Goal: Task Accomplishment & Management: Complete application form

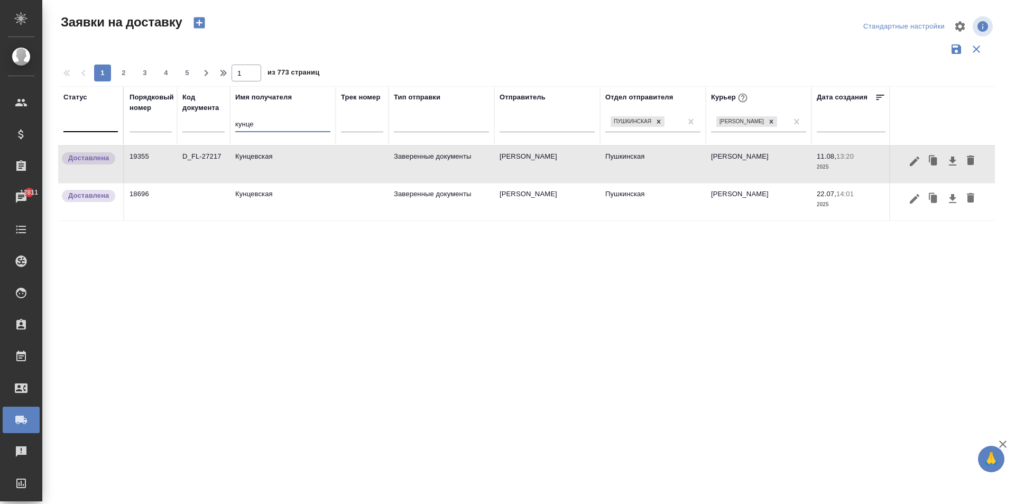
drag, startPoint x: 269, startPoint y: 125, endPoint x: 68, endPoint y: 117, distance: 201.6
click at [54, 115] on div "Заявки на доставку Стандартные настройки 1 2 3 4 5 1 из 773 страниц Статус Поря…" at bounding box center [530, 236] width 957 height 473
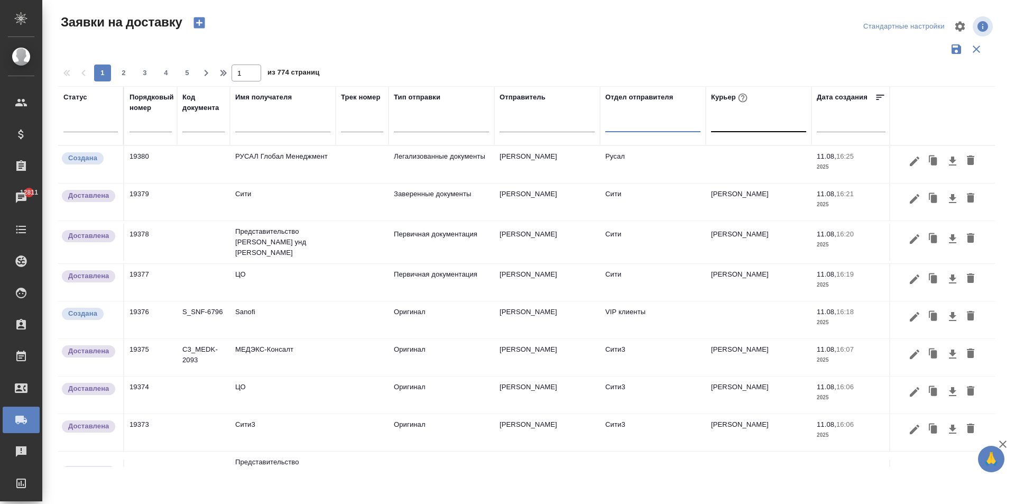
click at [144, 128] on input "text" at bounding box center [151, 124] width 42 height 15
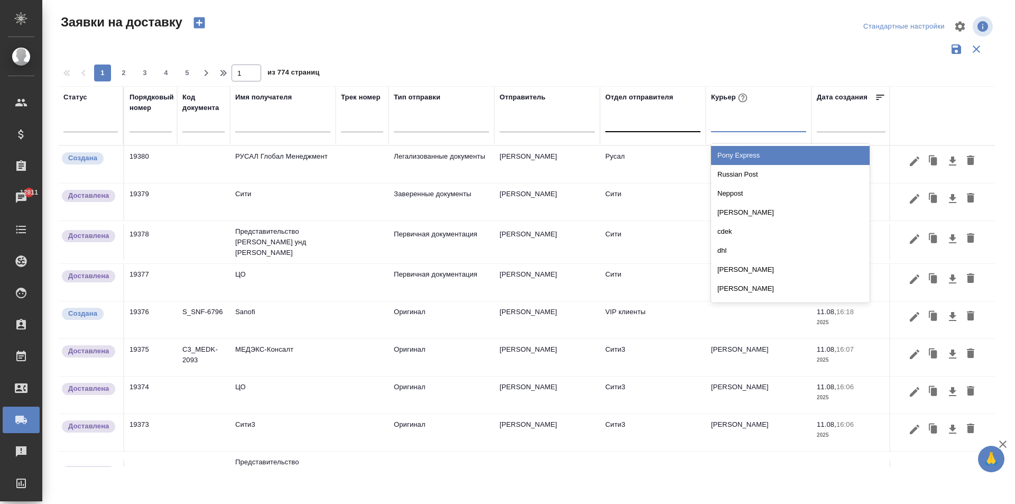
click at [760, 128] on div at bounding box center [758, 121] width 95 height 15
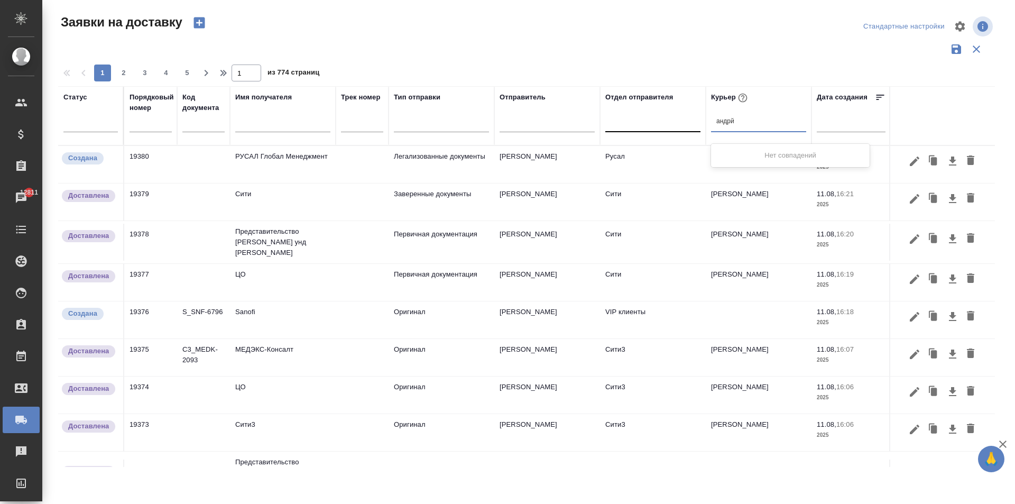
type input "андр"
click at [768, 150] on div "[PERSON_NAME]" at bounding box center [790, 155] width 159 height 19
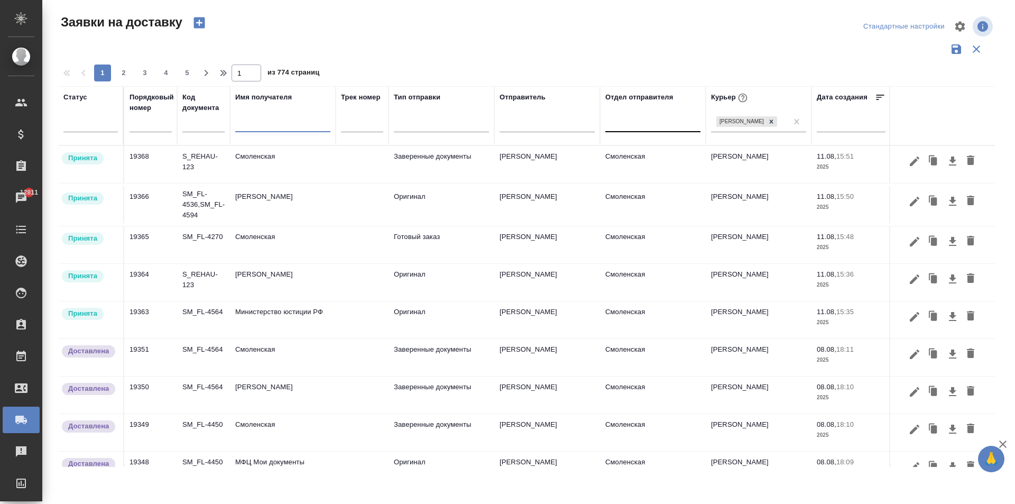
click at [246, 126] on input "text" at bounding box center [282, 124] width 95 height 13
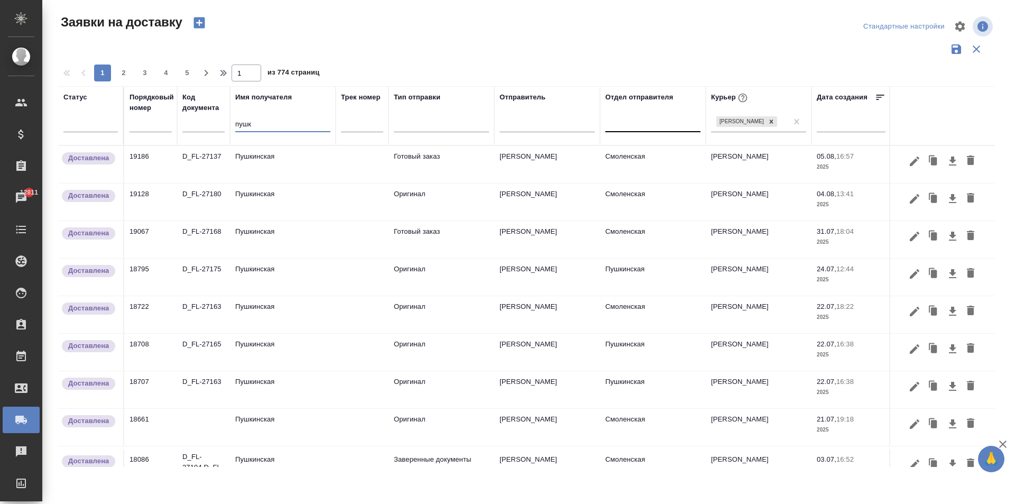
type input "пушк"
click at [284, 164] on td "Пушкинская" at bounding box center [283, 164] width 106 height 37
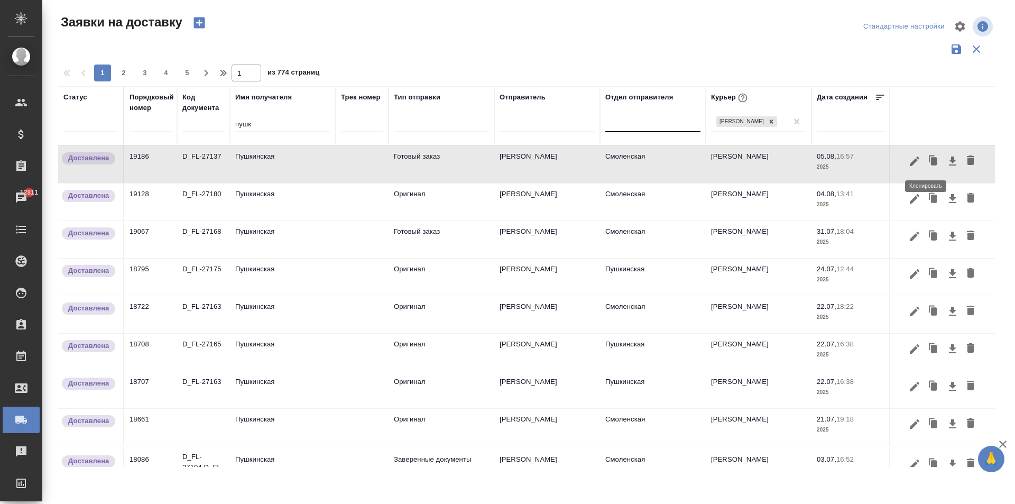
click at [931, 164] on icon "button" at bounding box center [934, 161] width 6 height 8
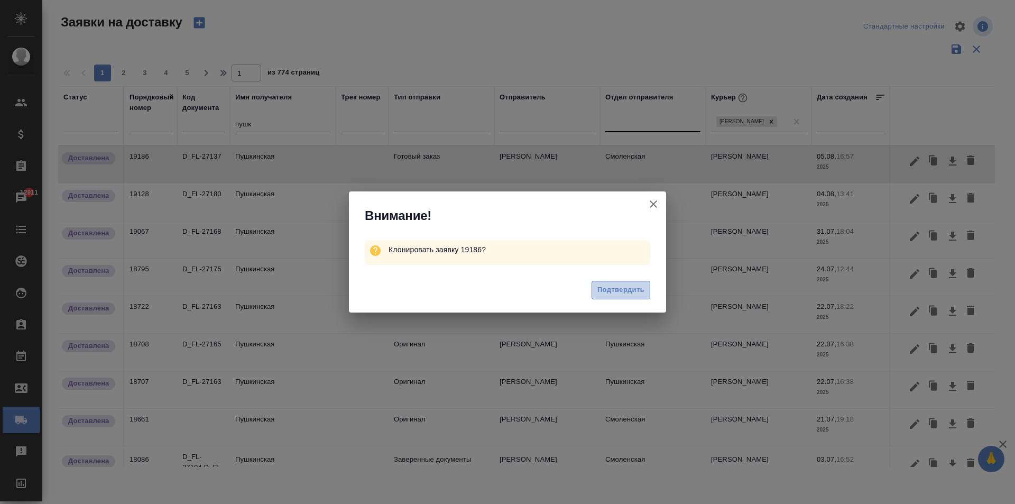
click at [628, 291] on span "Подтвердить" at bounding box center [620, 290] width 47 height 12
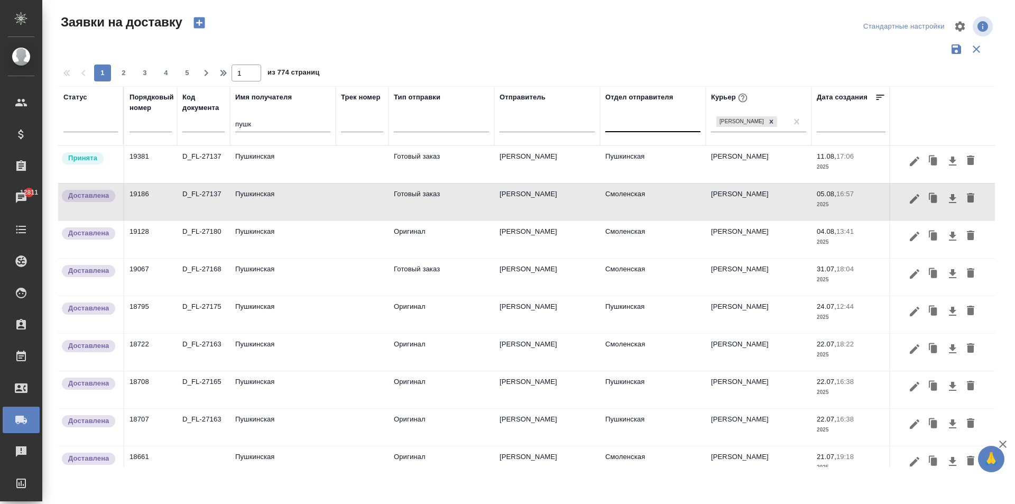
click at [271, 164] on td "Пушкинская" at bounding box center [283, 164] width 106 height 37
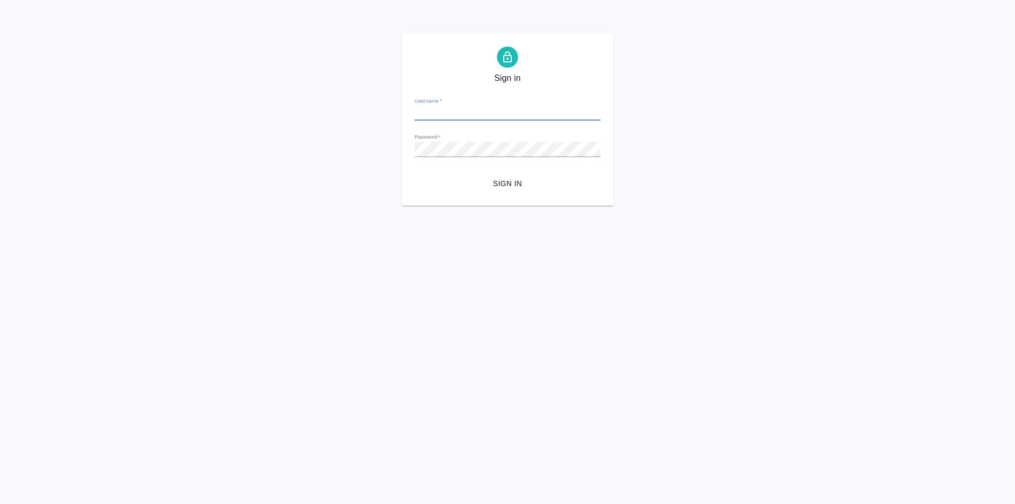
type input "[PERSON_NAME][EMAIL_ADDRESS][DOMAIN_NAME]"
click at [510, 181] on span "Sign in" at bounding box center [507, 183] width 169 height 13
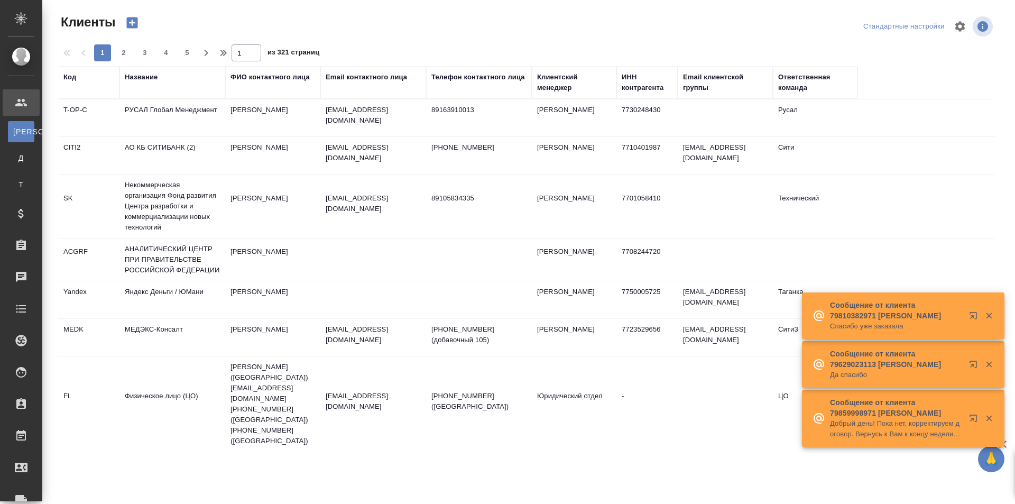
select select "RU"
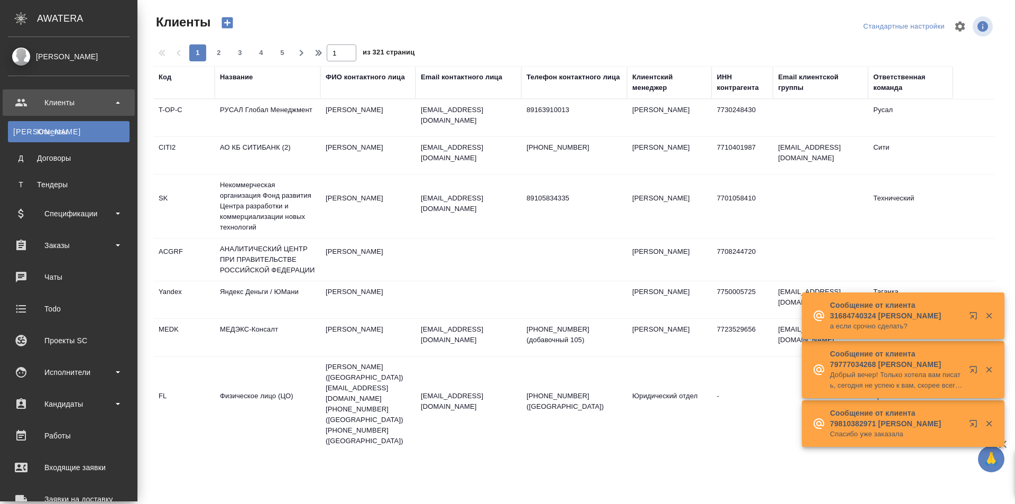
scroll to position [106, 0]
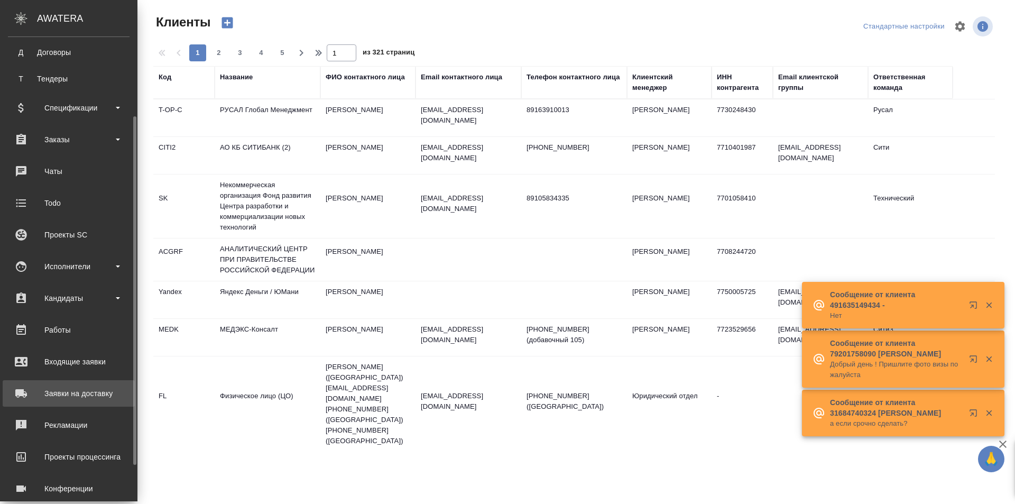
click at [73, 391] on div "Заявки на доставку" at bounding box center [69, 393] width 122 height 16
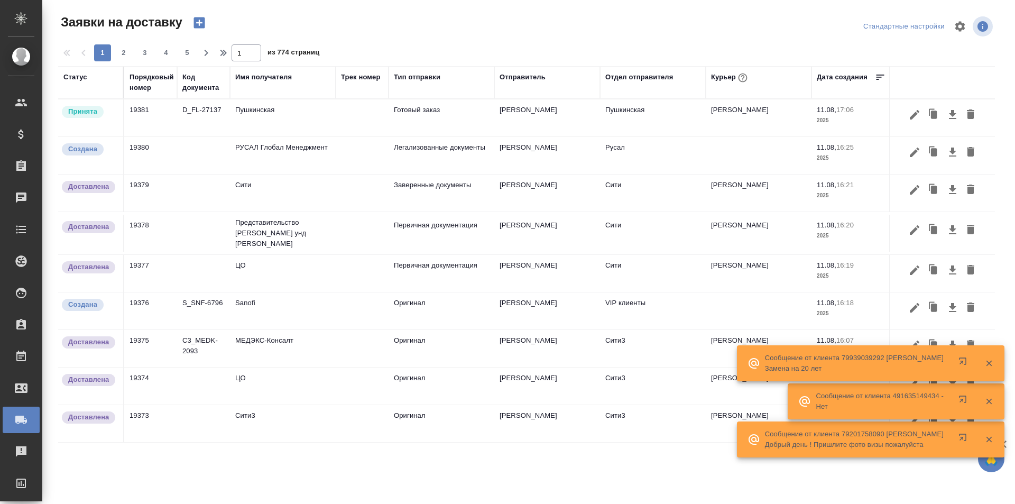
click at [266, 111] on td "Пушкинская" at bounding box center [283, 117] width 106 height 37
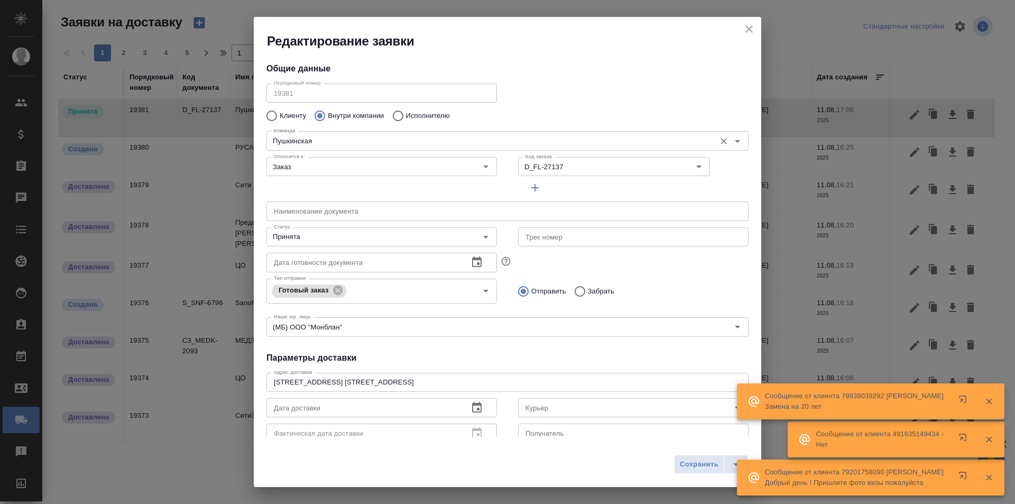
type input "[PERSON_NAME]"
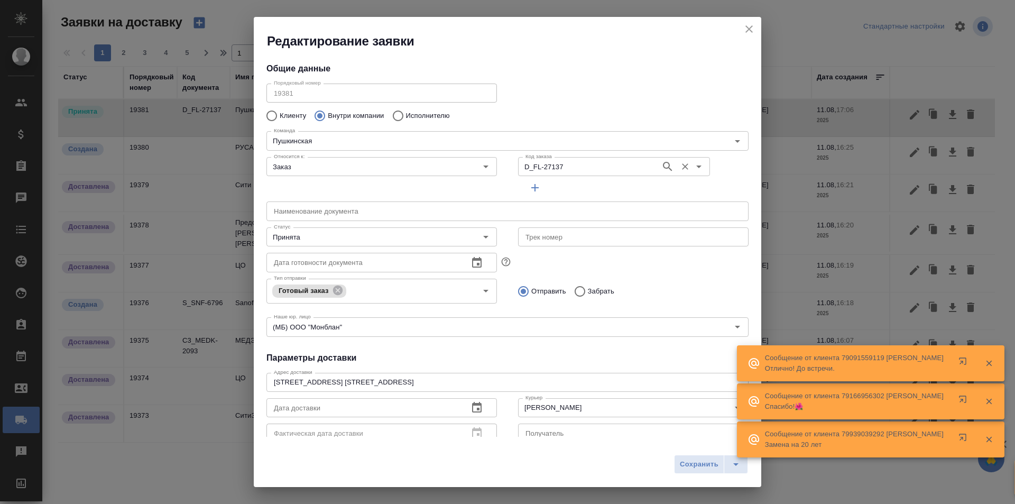
click at [578, 172] on input "D_FL-27137" at bounding box center [588, 166] width 134 height 13
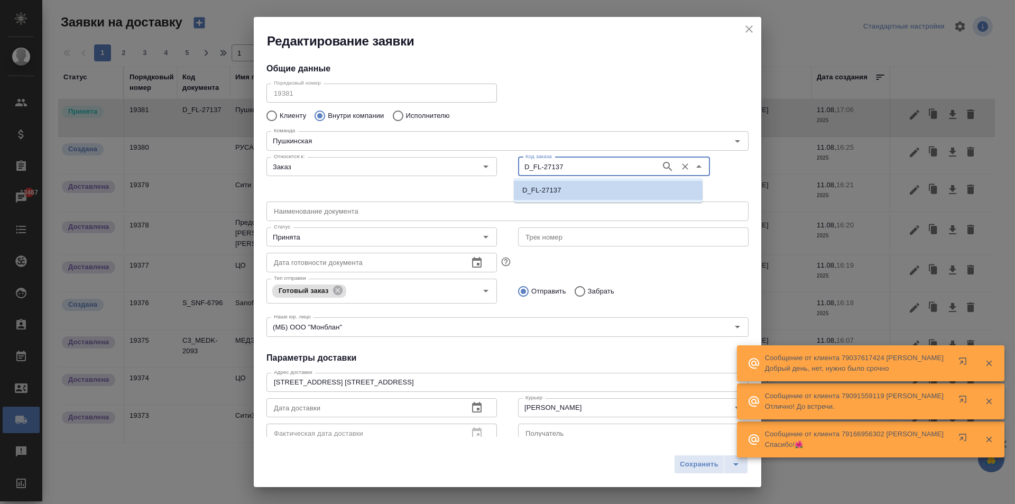
click at [578, 172] on input "D_FL-27137" at bounding box center [588, 166] width 134 height 13
type input "D_FL-27224"
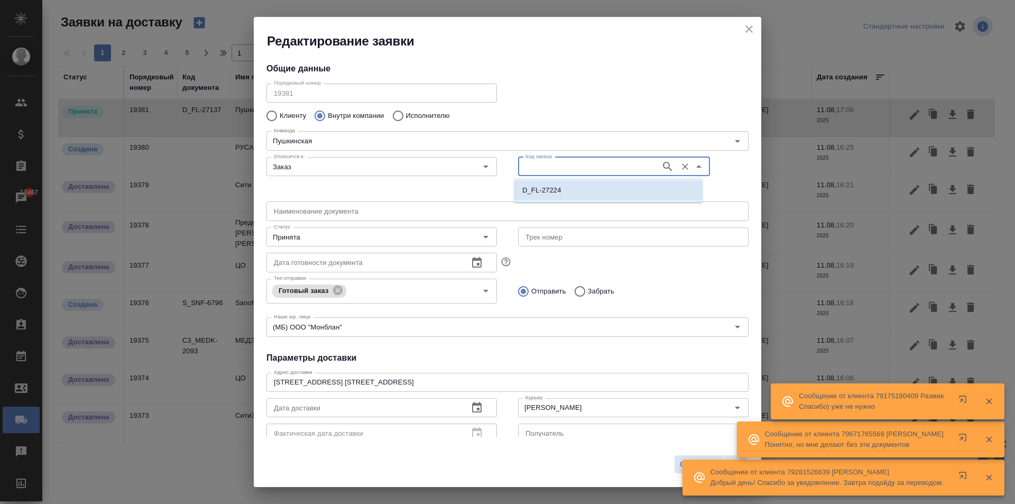
click at [580, 189] on li "D_FL-27224" at bounding box center [608, 190] width 189 height 19
type input "D_FL-27224"
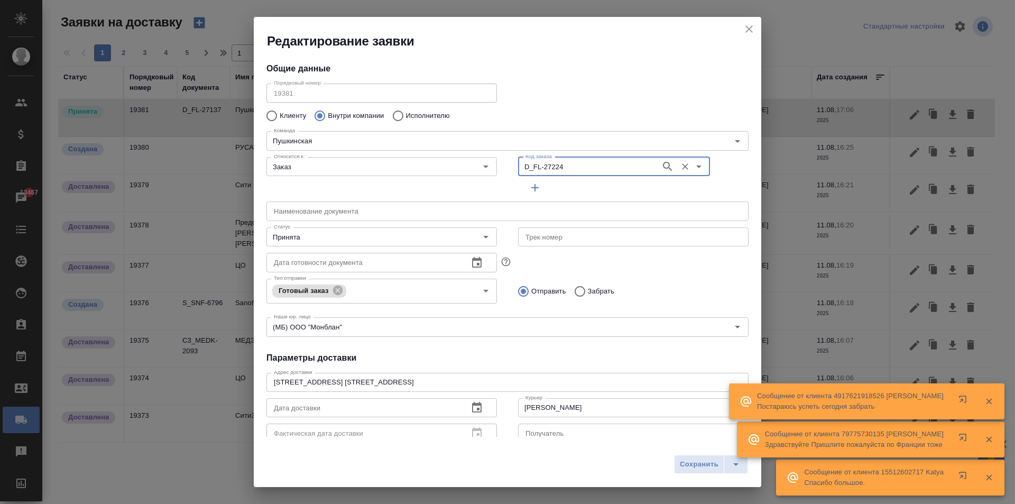
click at [300, 213] on input "text" at bounding box center [507, 210] width 482 height 19
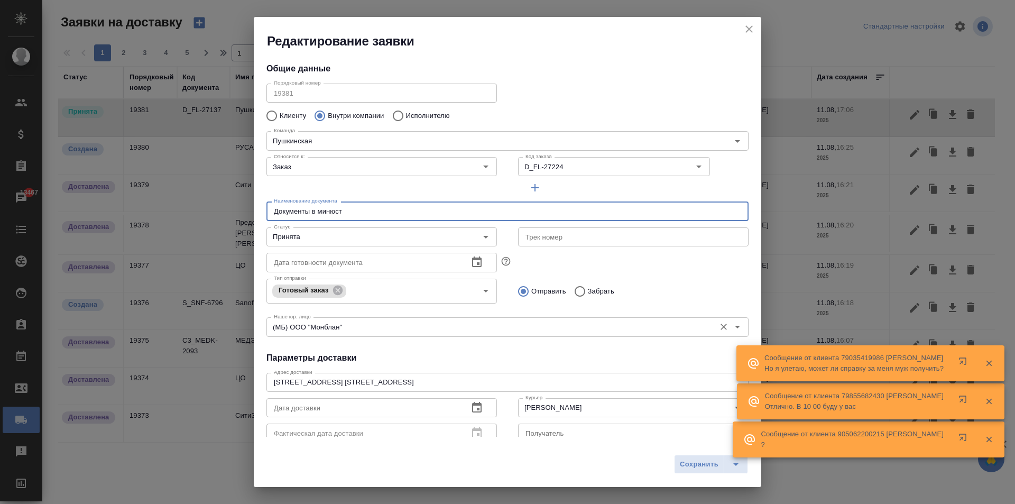
scroll to position [144, 0]
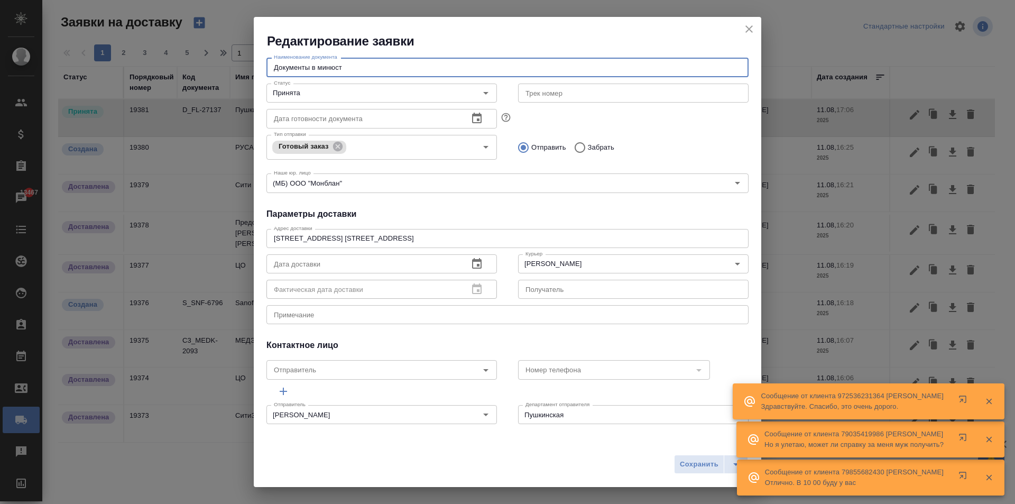
type input "Документы в минюст"
click at [472, 264] on icon "button" at bounding box center [477, 263] width 10 height 11
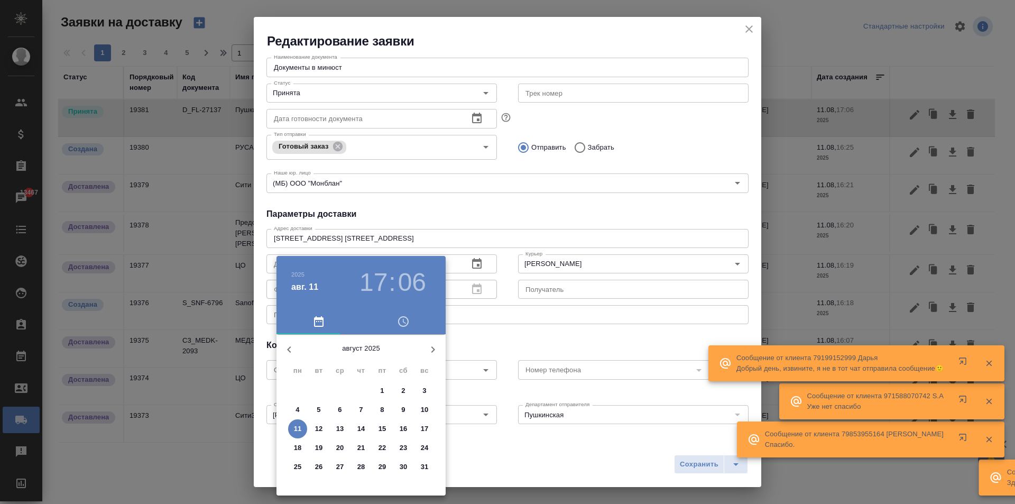
click at [297, 427] on p "11" at bounding box center [298, 429] width 8 height 11
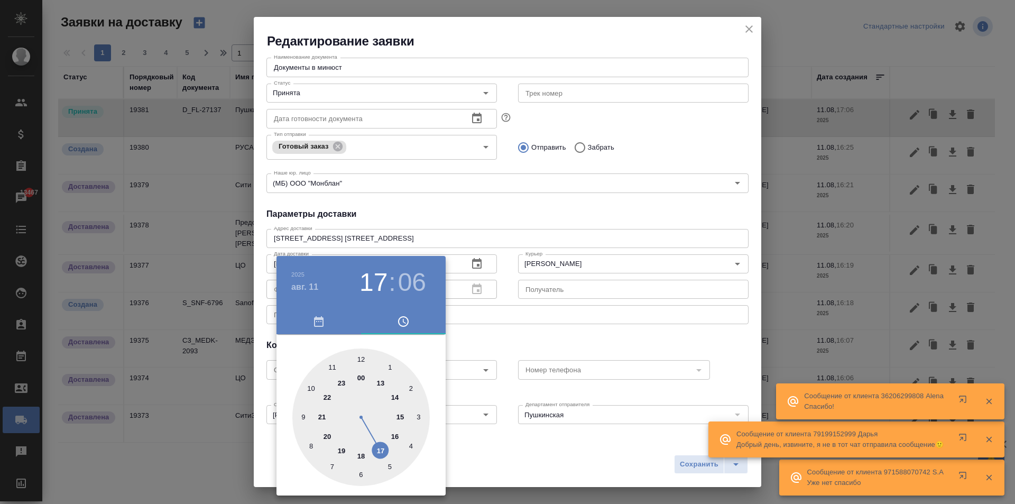
click at [533, 206] on div at bounding box center [507, 252] width 1015 height 504
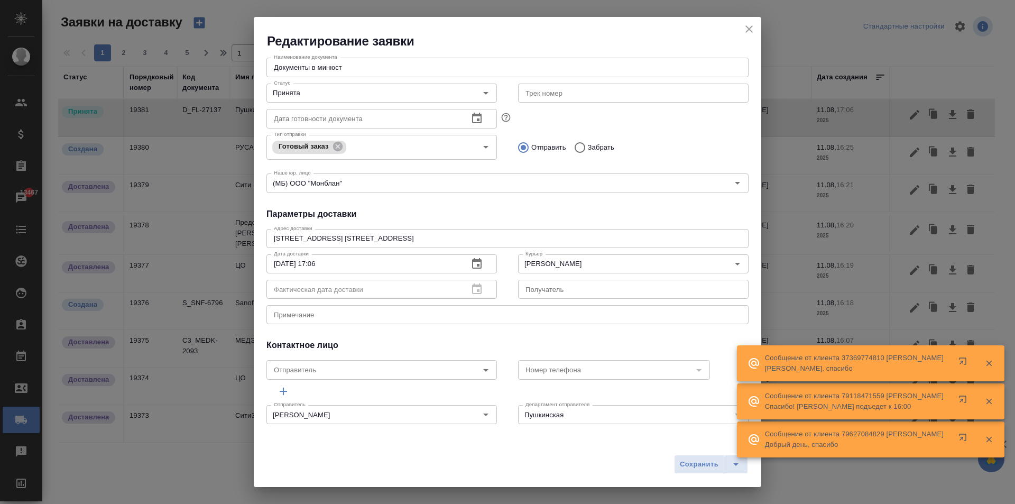
click at [475, 265] on icon "button" at bounding box center [477, 263] width 10 height 11
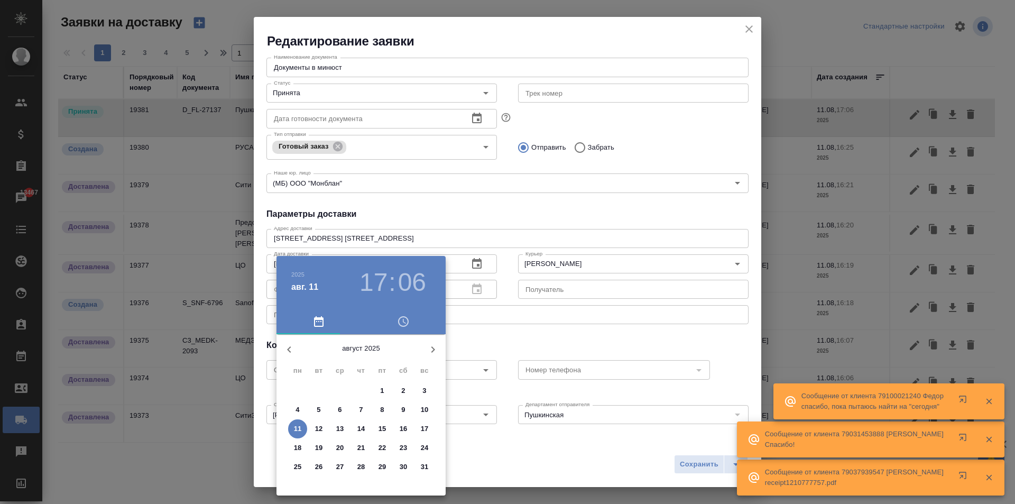
click at [312, 433] on span "12" at bounding box center [318, 429] width 19 height 11
type input "[DATE] 17:06"
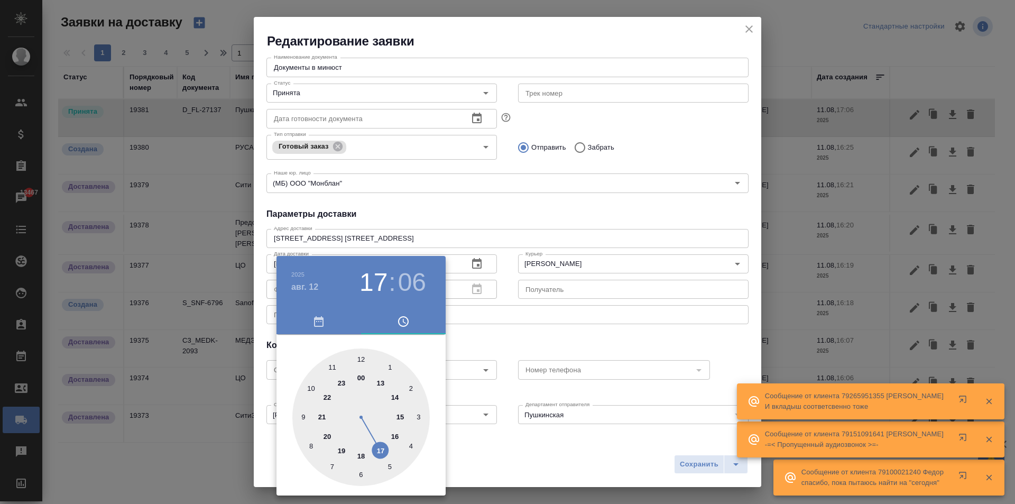
click at [520, 217] on div at bounding box center [507, 252] width 1015 height 504
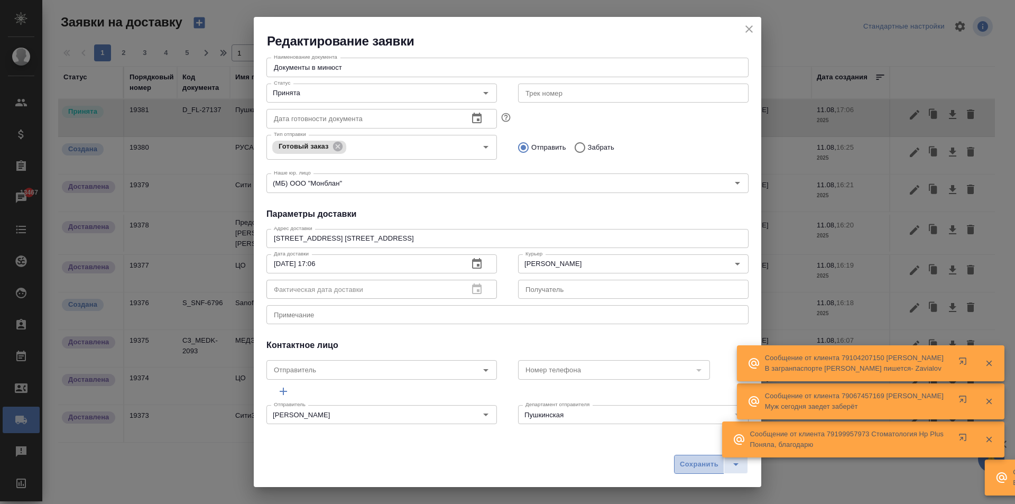
click at [689, 470] on span "Сохранить" at bounding box center [699, 464] width 39 height 12
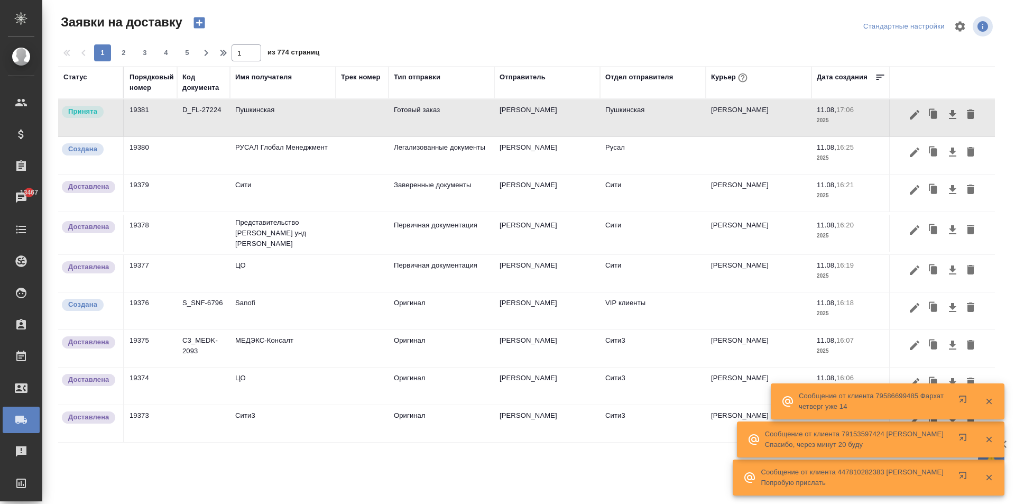
click at [264, 118] on td "Пушкинская" at bounding box center [283, 117] width 106 height 37
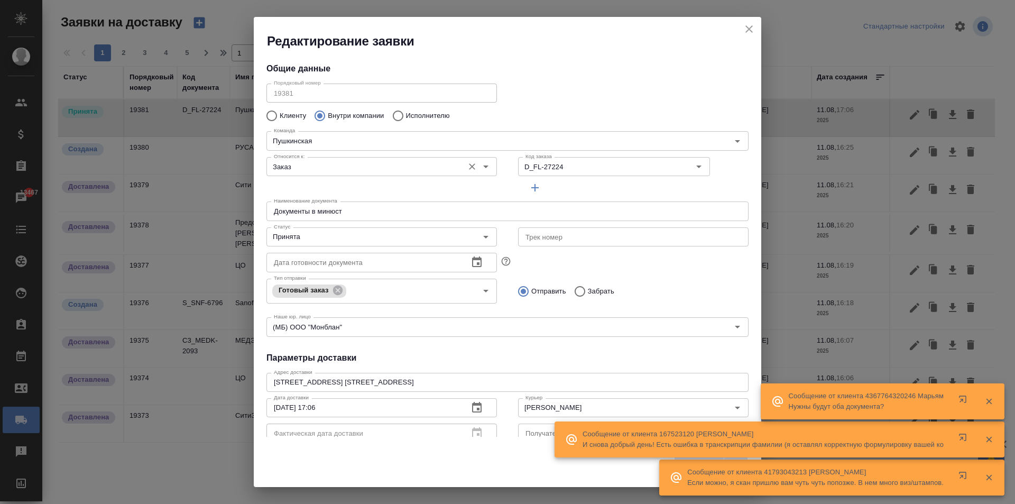
drag, startPoint x: 574, startPoint y: 159, endPoint x: 531, endPoint y: 176, distance: 45.4
click at [469, 170] on div "Относится к: Заказ Относится к: Код заказа D_FL-27224 Код заказа" at bounding box center [507, 175] width 503 height 66
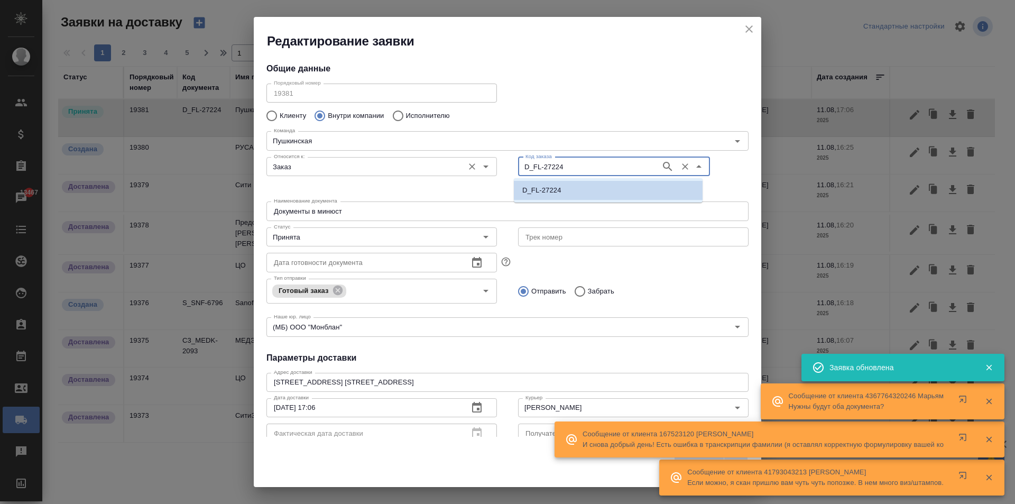
drag, startPoint x: 527, startPoint y: 171, endPoint x: 487, endPoint y: 168, distance: 39.8
click at [488, 168] on div "Относится к: Заказ Относится к: Код заказа D_FL-27224 Код заказа" at bounding box center [507, 175] width 503 height 66
click at [746, 32] on icon "close" at bounding box center [749, 29] width 13 height 13
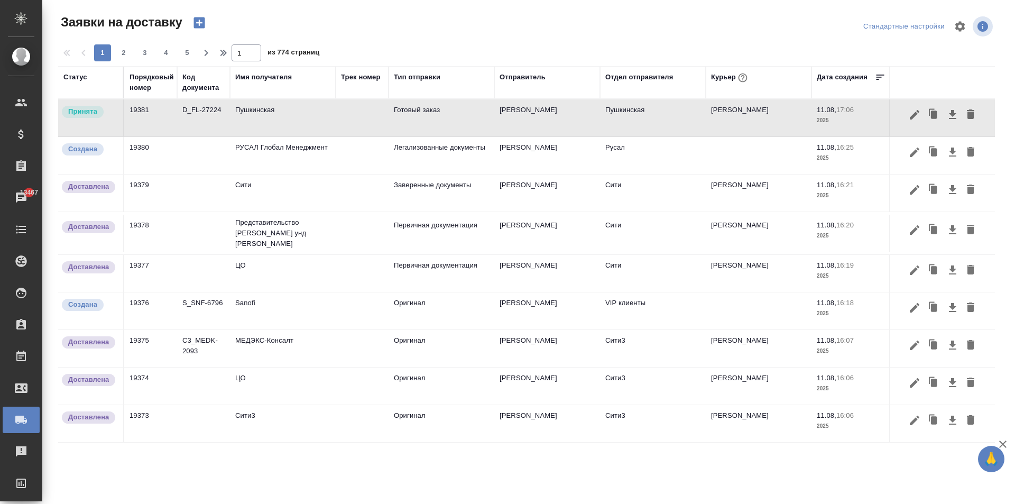
click at [198, 23] on icon "button" at bounding box center [199, 22] width 15 height 15
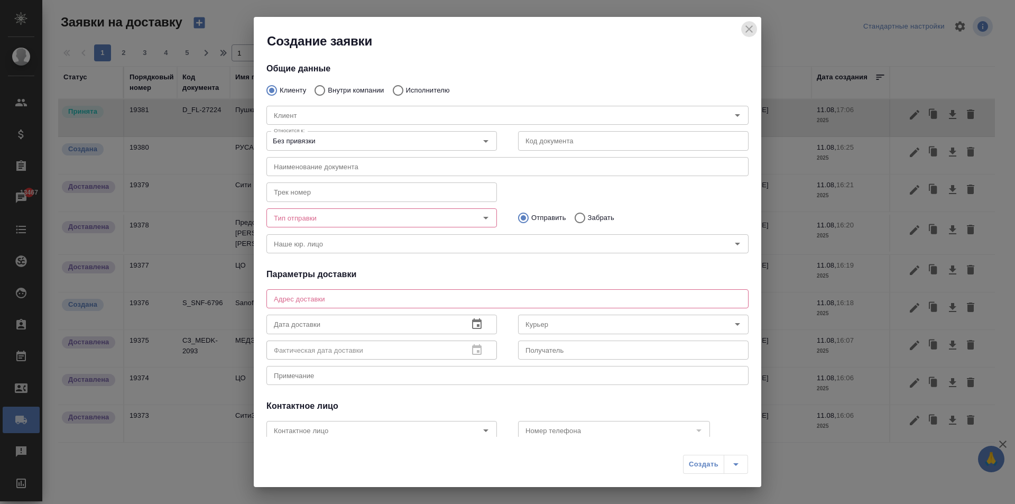
click at [749, 29] on icon "close" at bounding box center [749, 28] width 7 height 7
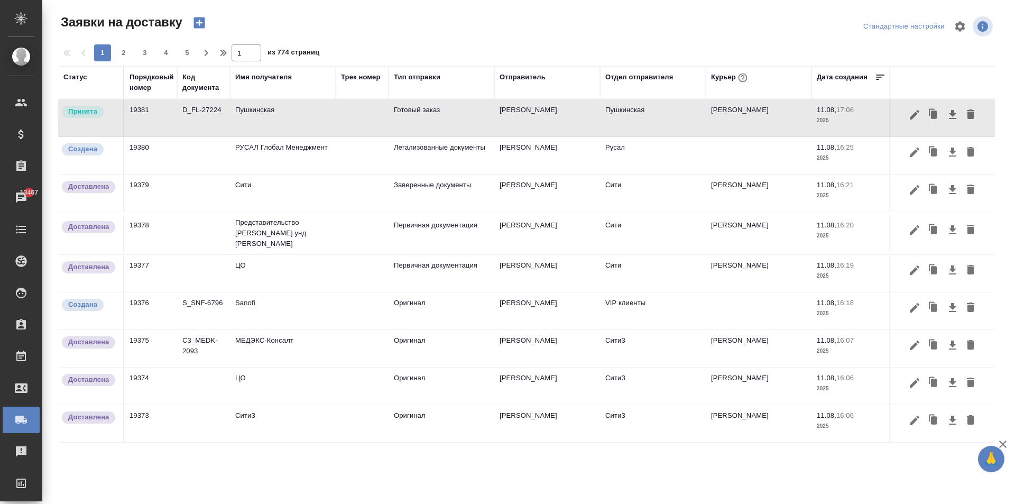
drag, startPoint x: 731, startPoint y: 80, endPoint x: 711, endPoint y: 111, distance: 36.7
click at [730, 80] on div "Курьер" at bounding box center [730, 78] width 39 height 14
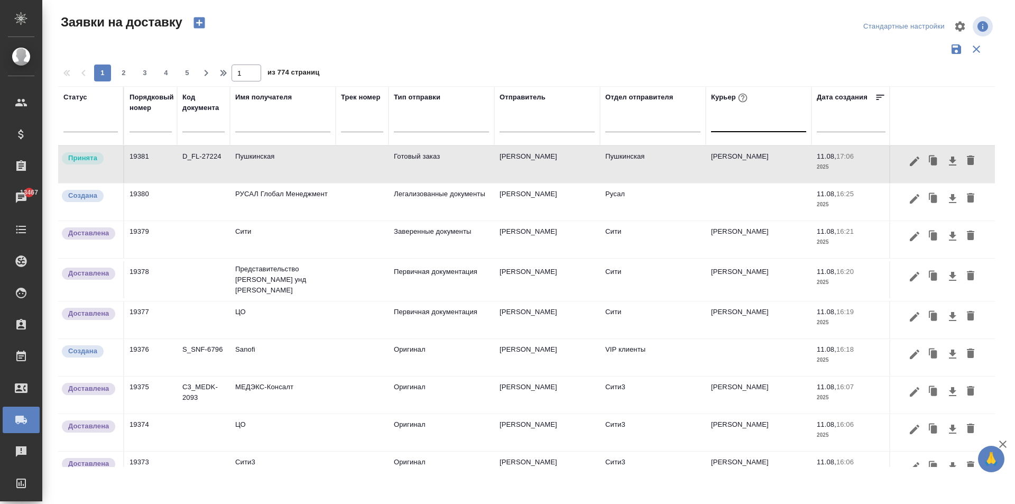
click at [723, 126] on div at bounding box center [758, 121] width 95 height 15
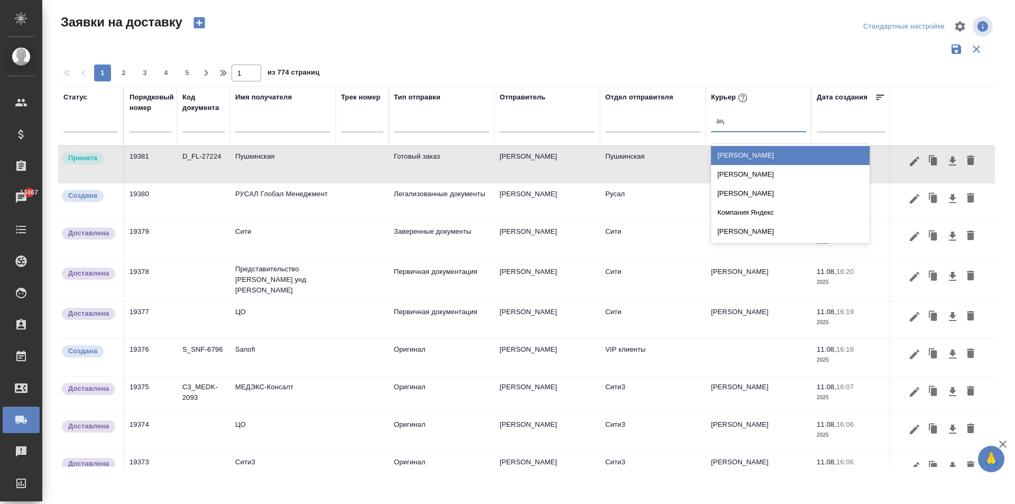
type input "андр"
drag, startPoint x: 764, startPoint y: 161, endPoint x: 638, endPoint y: 136, distance: 128.2
click at [764, 160] on div "[PERSON_NAME]" at bounding box center [790, 155] width 159 height 19
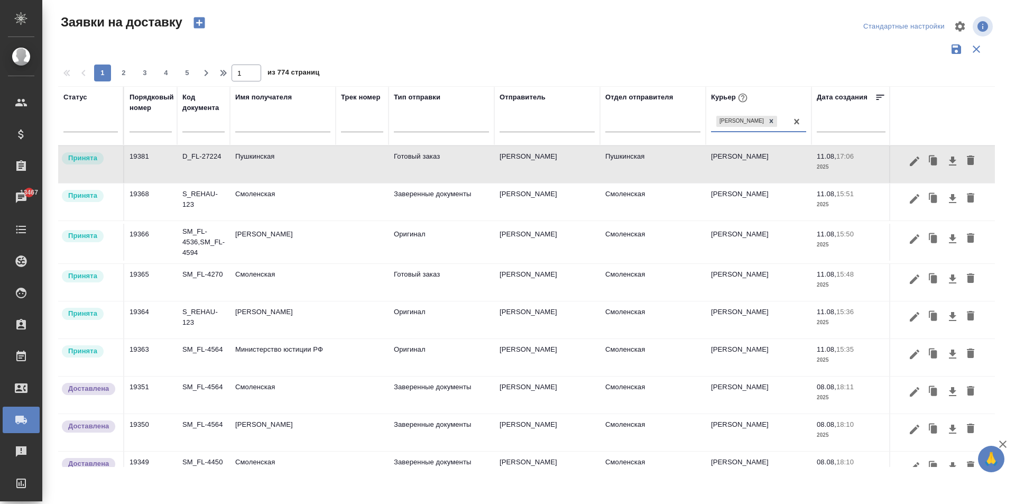
click at [260, 126] on input "text" at bounding box center [282, 124] width 95 height 13
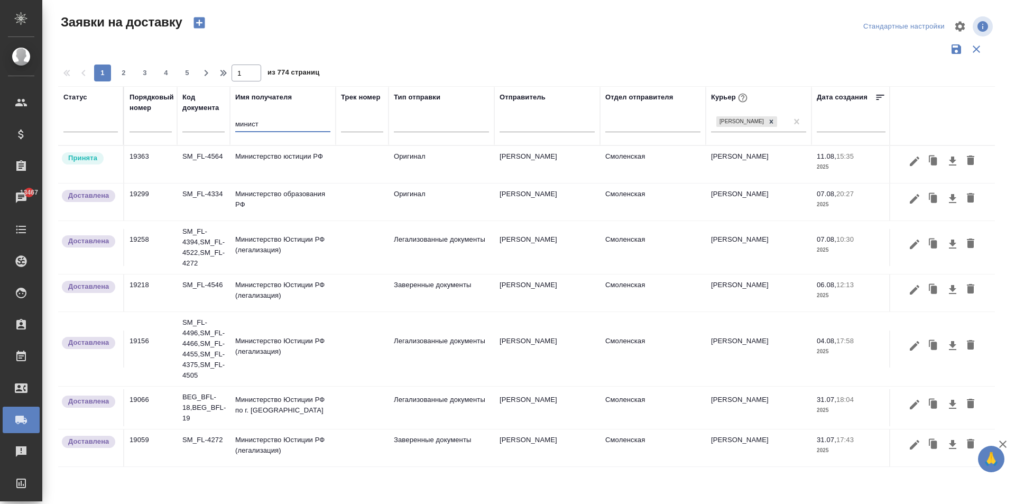
type input "минист"
click at [277, 162] on td "Министерство юстиции РФ" at bounding box center [283, 164] width 106 height 37
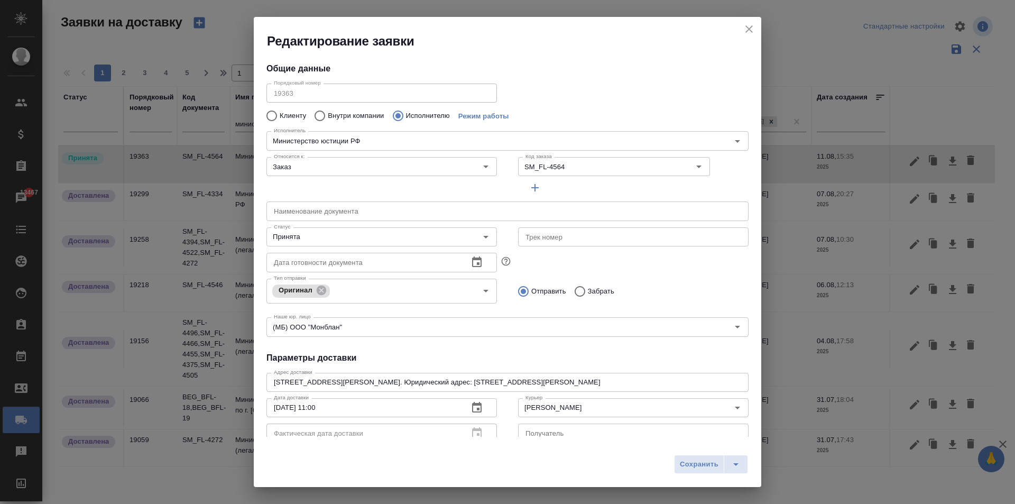
type input "Министерство юстиции РФ"
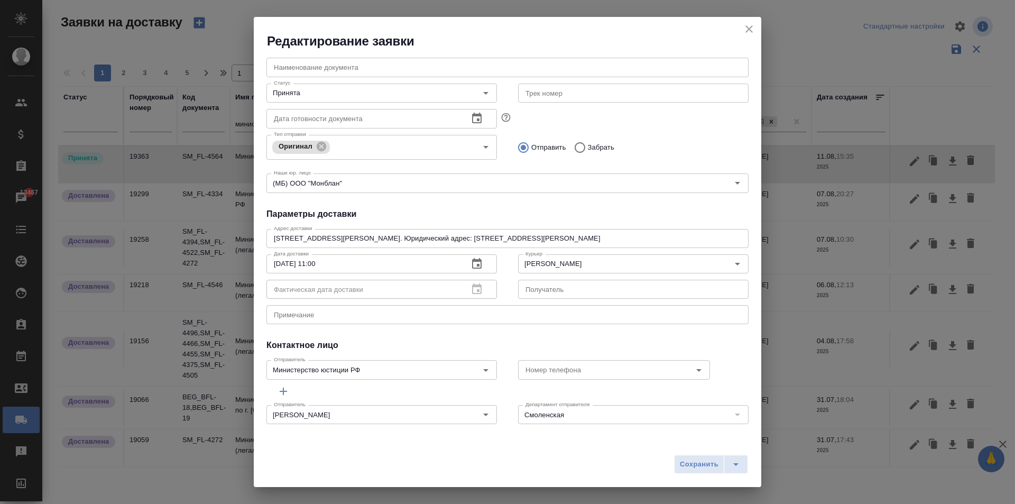
click at [752, 27] on icon "close" at bounding box center [749, 29] width 13 height 13
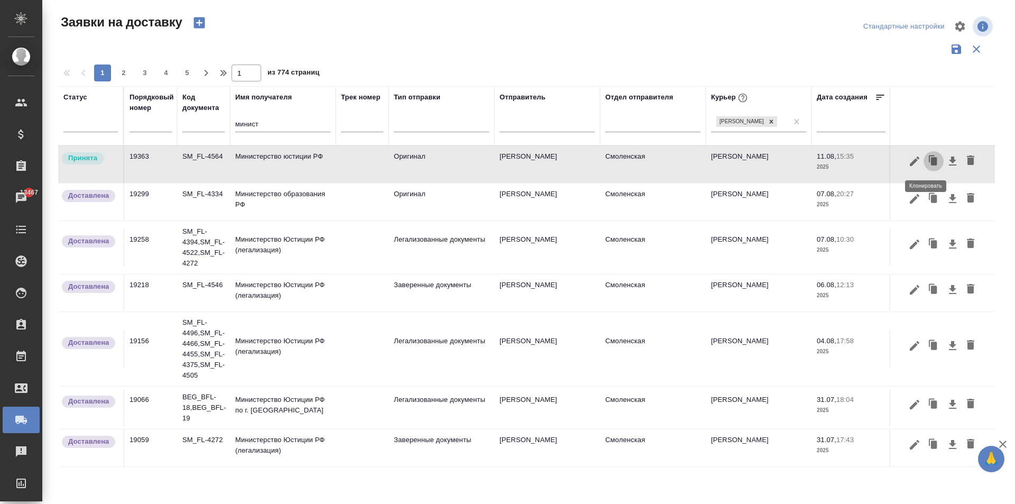
click at [931, 161] on icon "button" at bounding box center [934, 161] width 6 height 8
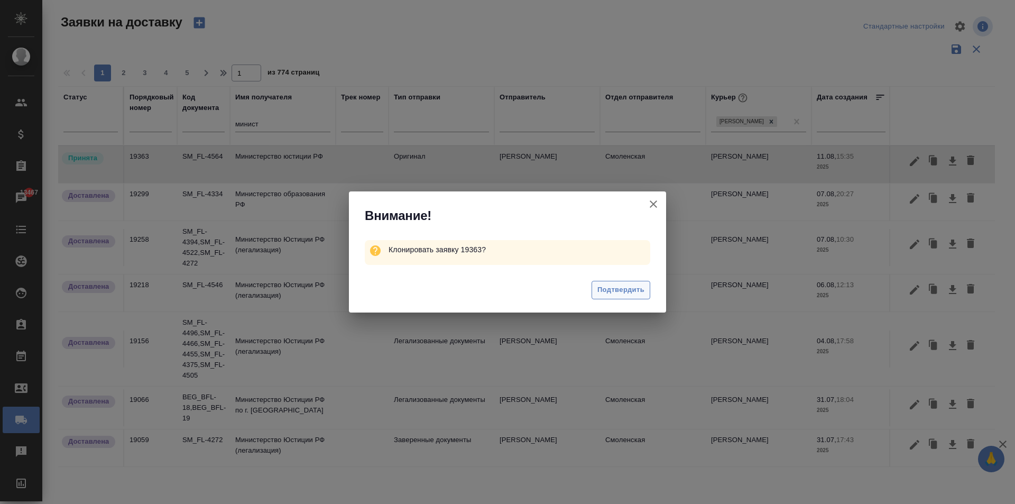
click at [618, 294] on span "Подтвердить" at bounding box center [620, 290] width 47 height 12
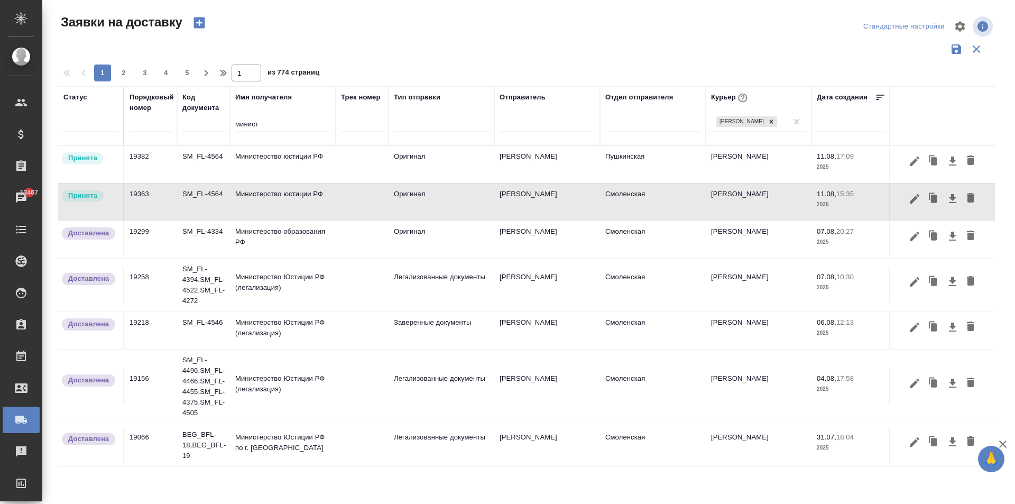
click at [262, 160] on td "Министерство юстиции РФ" at bounding box center [283, 164] width 106 height 37
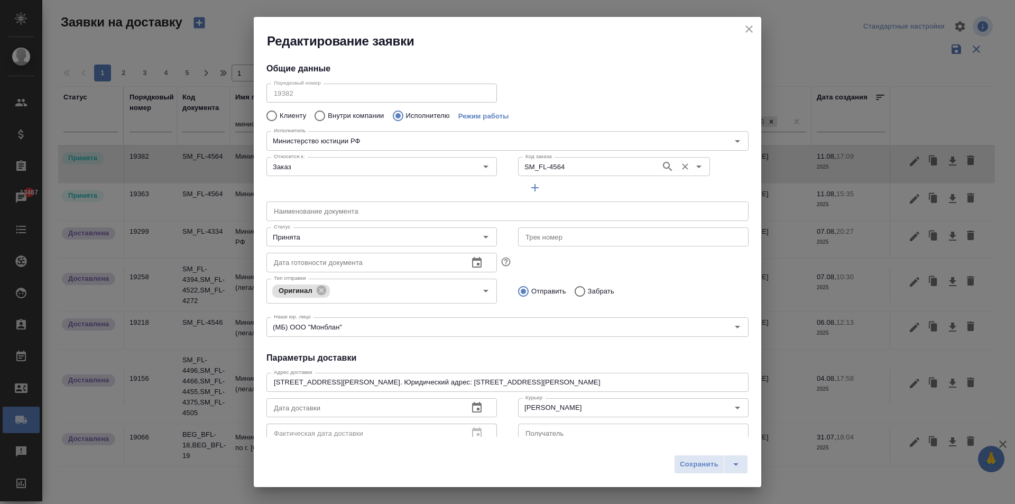
click at [582, 167] on input "SM_FL-4564" at bounding box center [588, 166] width 134 height 13
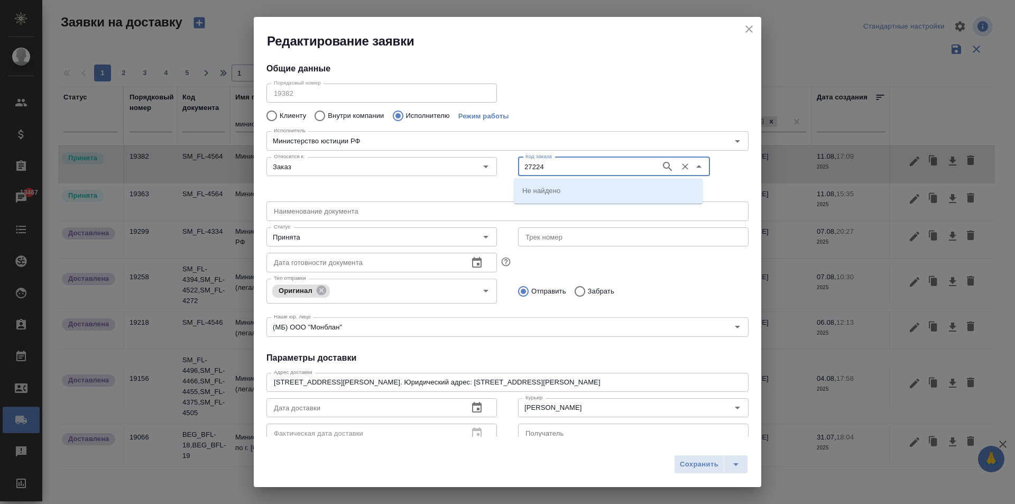
type input "27224"
click at [555, 188] on p "D_FL-27224" at bounding box center [541, 190] width 39 height 11
type input "D_FL-27224"
click at [335, 216] on input "text" at bounding box center [507, 210] width 482 height 19
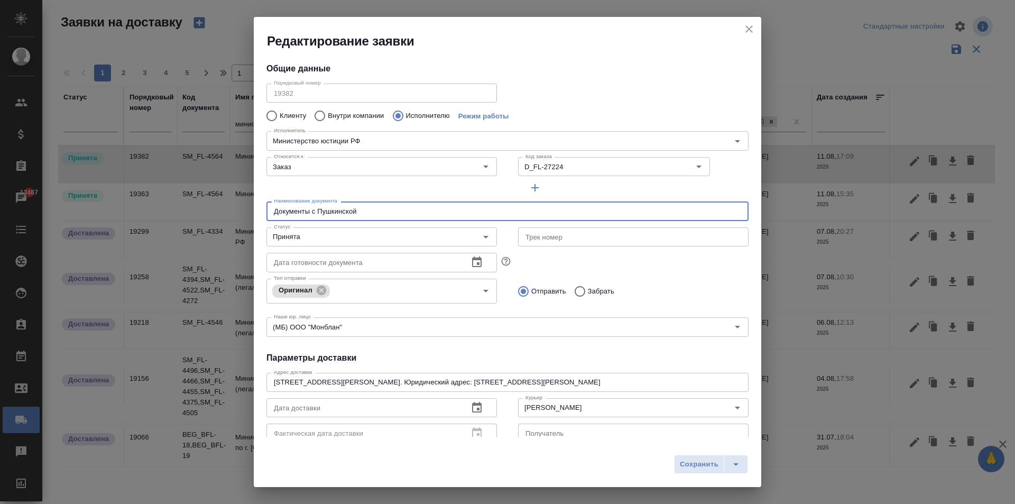
type input "Документы с Пушкинской"
click at [473, 411] on icon "button" at bounding box center [477, 407] width 10 height 11
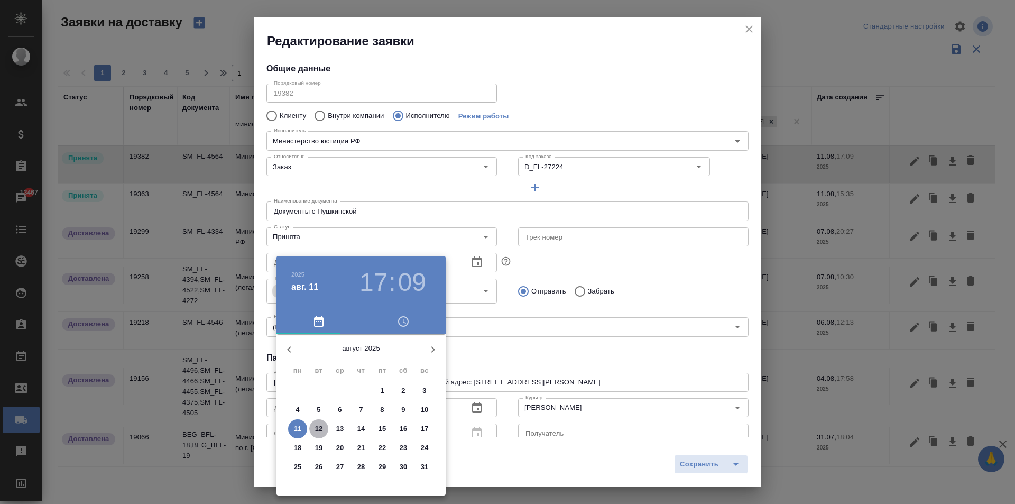
click at [325, 425] on span "12" at bounding box center [318, 429] width 19 height 11
type input "[DATE] 21:09"
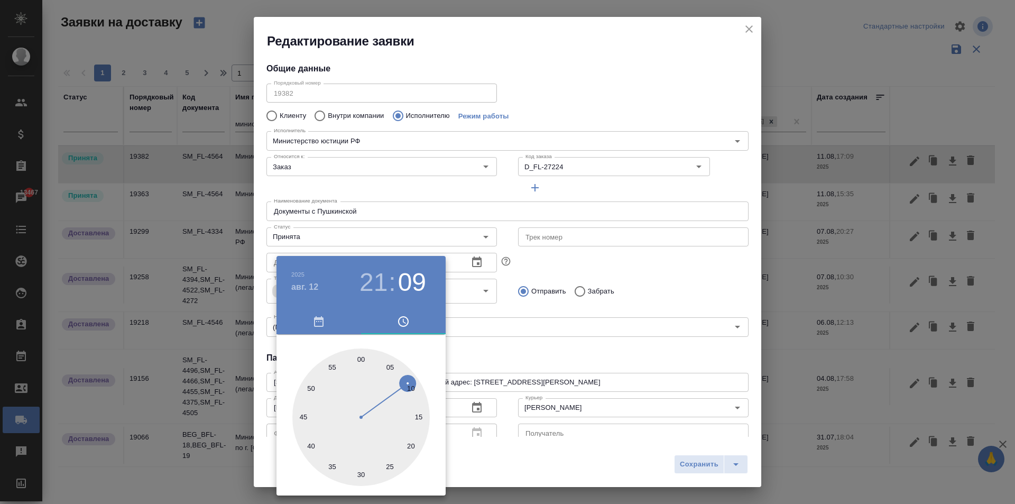
click at [590, 307] on div at bounding box center [507, 252] width 1015 height 504
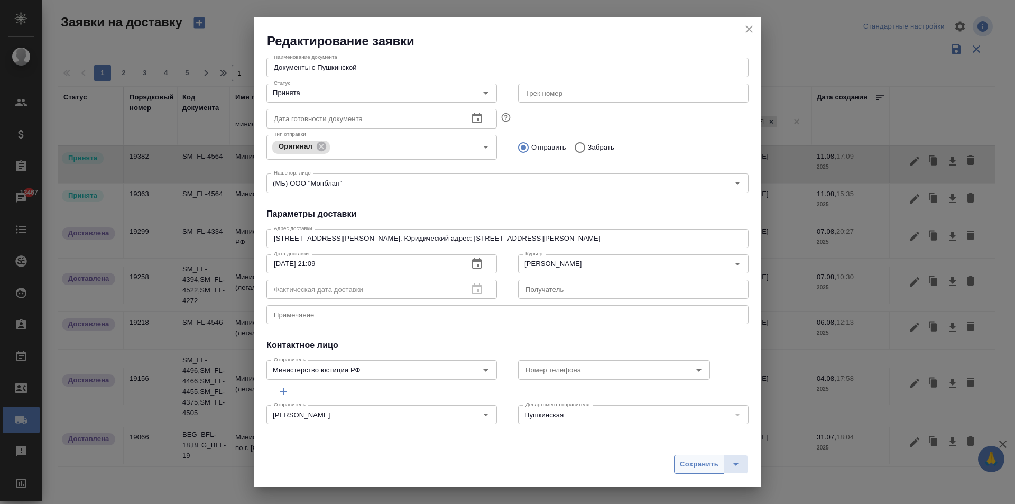
click at [700, 465] on span "Сохранить" at bounding box center [699, 464] width 39 height 12
